Goal: Task Accomplishment & Management: Complete application form

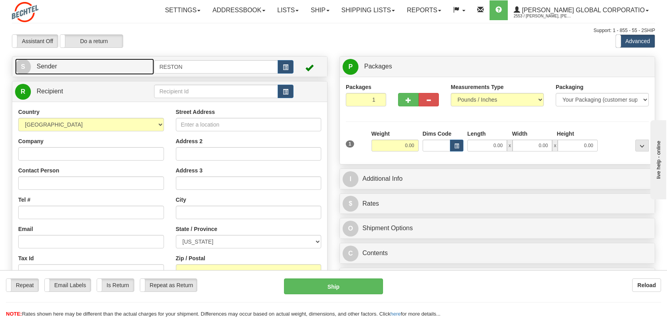
click at [25, 69] on span "S" at bounding box center [23, 67] width 16 height 16
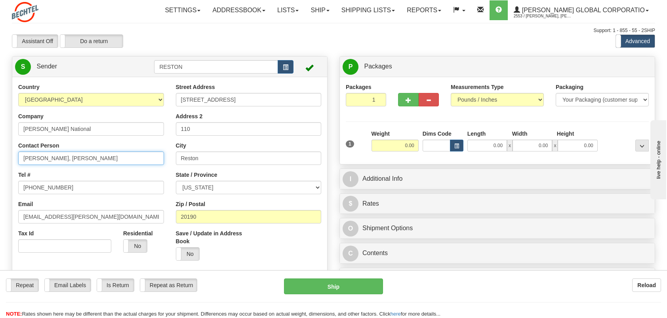
drag, startPoint x: 86, startPoint y: 159, endPoint x: -25, endPoint y: 167, distance: 111.9
click at [0, 167] on html "Training Course Close Toggle navigation Settings Shipping Preferences New Sende…" at bounding box center [333, 159] width 667 height 318
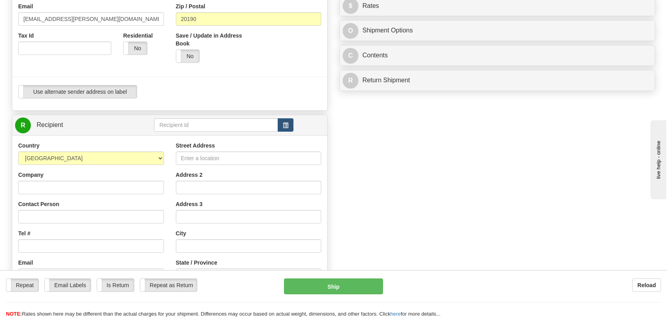
scroll to position [238, 0]
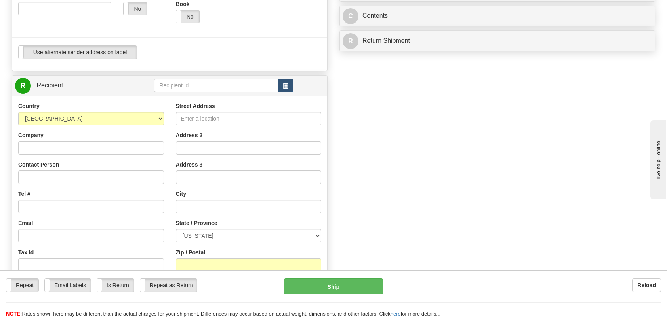
type input "[PERSON_NAME]"
click at [61, 149] on input "Company" at bounding box center [91, 147] width 146 height 13
type input "[PERSON_NAME] National"
type input "[PERSON_NAME]"
click at [36, 202] on input "Tel #" at bounding box center [91, 206] width 146 height 13
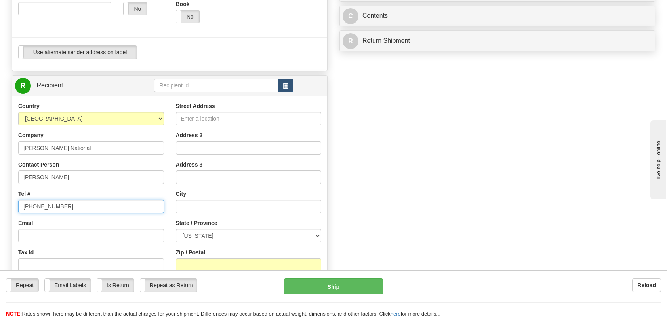
type input "[PHONE_NUMBER]"
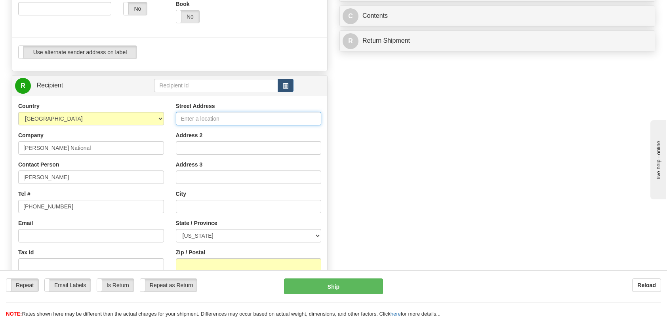
click at [243, 116] on input "Street Address" at bounding box center [249, 118] width 146 height 13
click at [199, 118] on input "Street Address" at bounding box center [249, 118] width 146 height 13
type input "MC: [PERSON_NAME]"
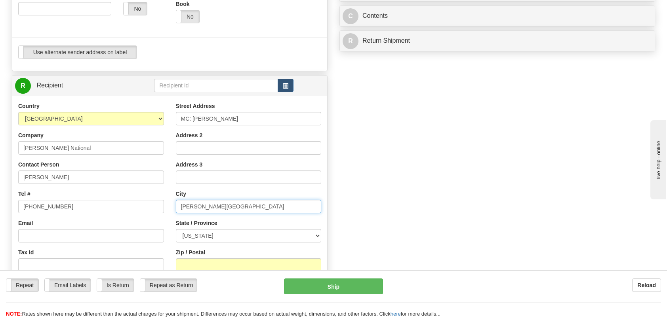
type input "[PERSON_NAME][GEOGRAPHIC_DATA]"
select select "FL"
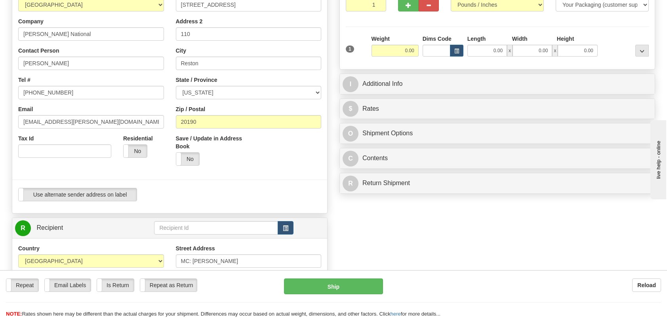
scroll to position [0, 0]
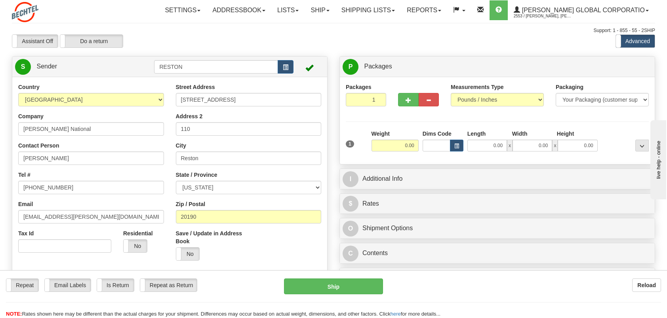
type input "328999"
click at [393, 146] on input "0.00" at bounding box center [394, 146] width 47 height 12
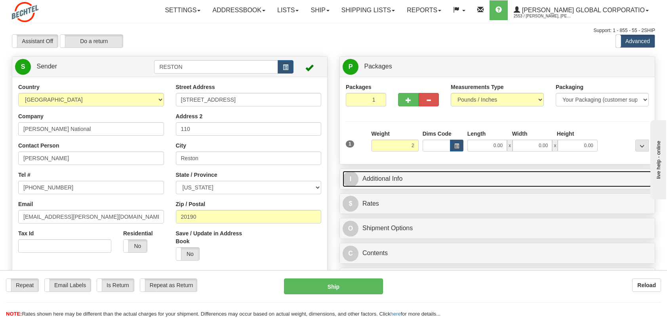
type input "2.00"
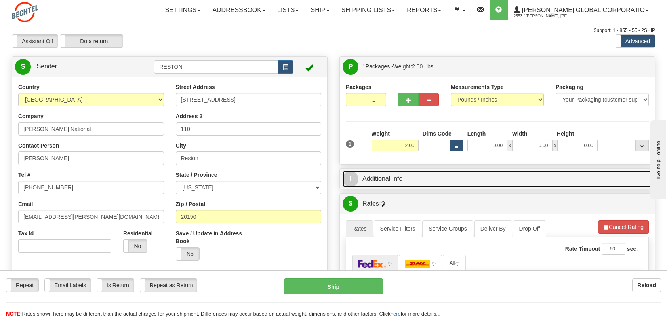
click at [354, 175] on span "I" at bounding box center [350, 179] width 16 height 16
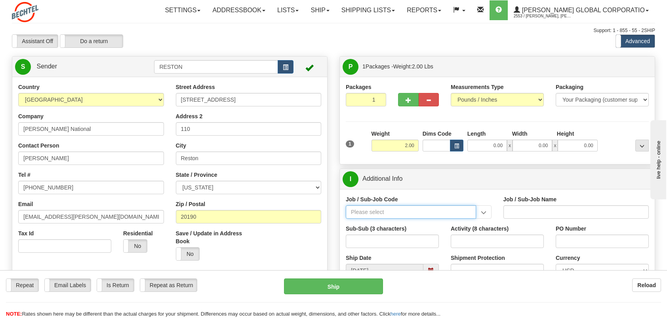
click at [399, 210] on input "Job / Sub-Job Code" at bounding box center [411, 211] width 130 height 13
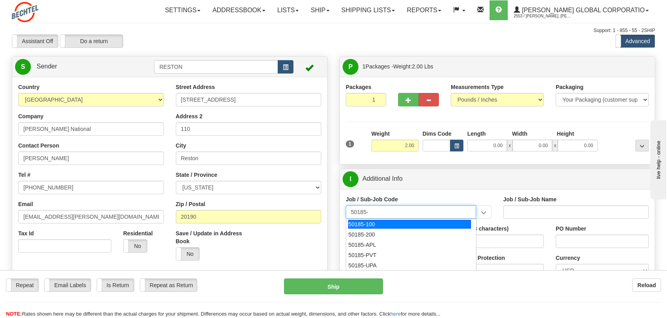
click at [371, 222] on div "50185-100" at bounding box center [409, 224] width 123 height 9
type input "50185-100"
type input "FACILITIES RESTON RO1 OFC - FACILITIES RESTON RO1"
type input "50185-100"
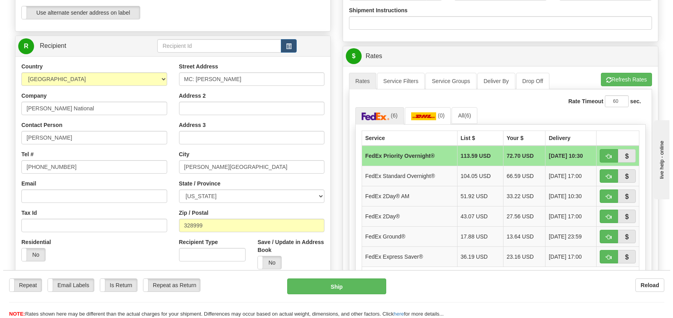
scroll to position [317, 0]
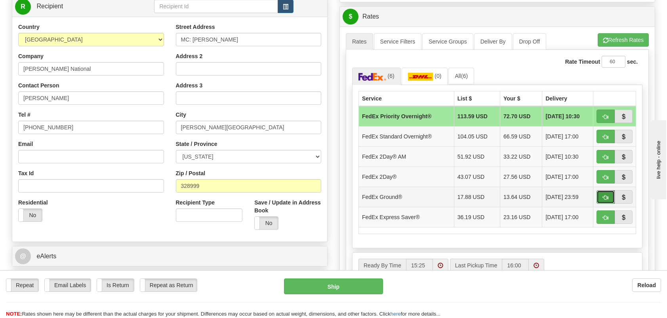
click at [602, 194] on button "button" at bounding box center [605, 196] width 18 height 13
type input "92"
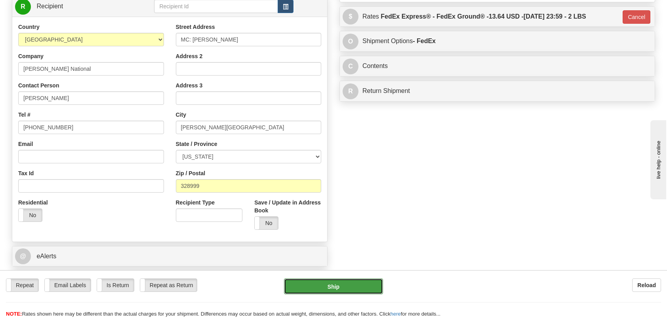
click at [334, 288] on button "Ship" at bounding box center [333, 287] width 99 height 16
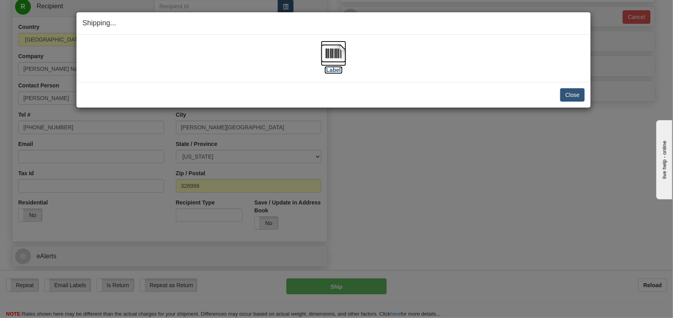
click at [327, 52] on img at bounding box center [333, 53] width 25 height 25
click at [583, 94] on button "Close" at bounding box center [572, 94] width 25 height 13
click at [568, 93] on button "Close" at bounding box center [572, 94] width 25 height 13
click at [533, 163] on div "Shipping... Your SHIPMENT will EXPIRE in [Label] IMPORTANT NOTICE Embassy / Con…" at bounding box center [336, 159] width 673 height 318
